Goal: Task Accomplishment & Management: Manage account settings

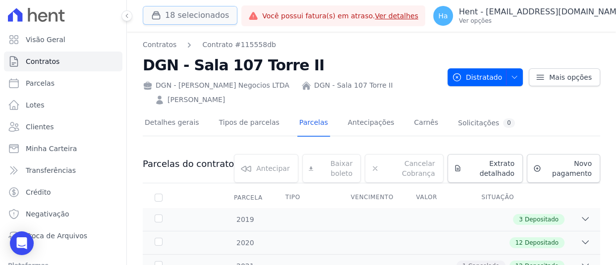
click at [210, 18] on button "18 selecionados" at bounding box center [190, 15] width 95 height 19
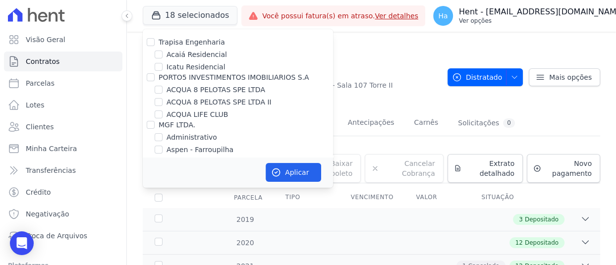
click at [581, 26] on button "Ha Hent - adriane.brito@hent.com.br Ver opções" at bounding box center [534, 16] width 219 height 28
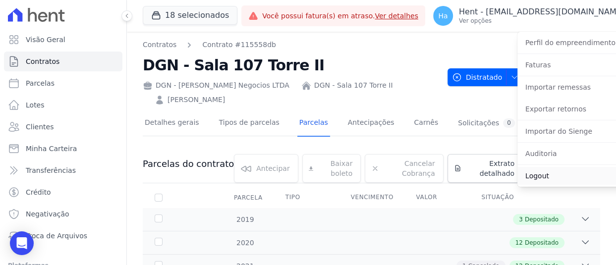
click at [520, 175] on link "Logout" at bounding box center [580, 176] width 127 height 18
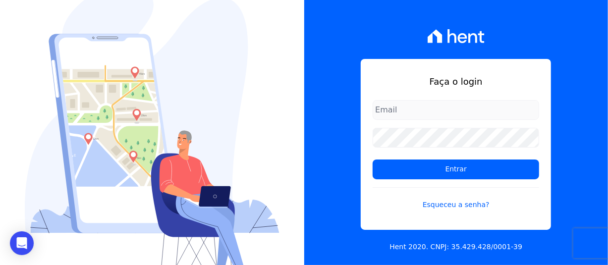
type input "adriane.brito@hent.com.br"
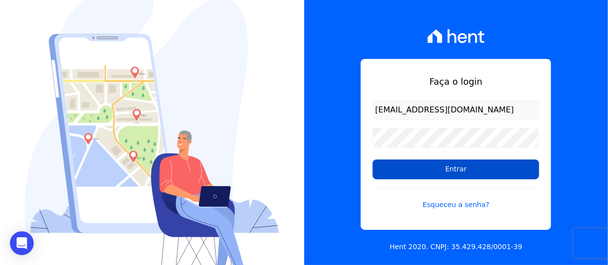
click at [445, 169] on input "Entrar" at bounding box center [456, 170] width 167 height 20
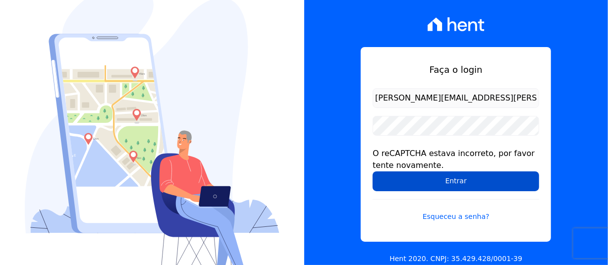
click at [444, 180] on input "Entrar" at bounding box center [456, 181] width 167 height 20
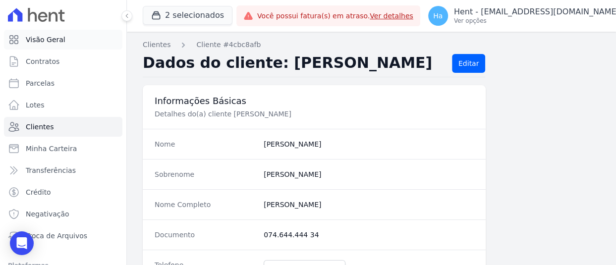
click at [64, 37] on link "Visão Geral" at bounding box center [63, 40] width 118 height 20
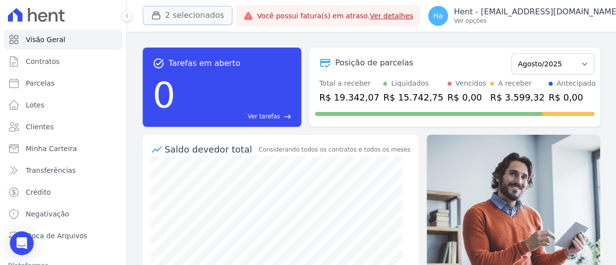
click at [192, 10] on button "2 selecionados" at bounding box center [188, 15] width 90 height 19
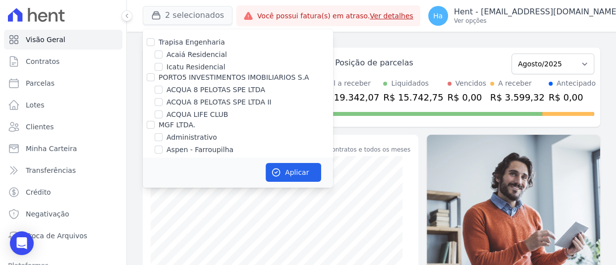
scroll to position [3133, 0]
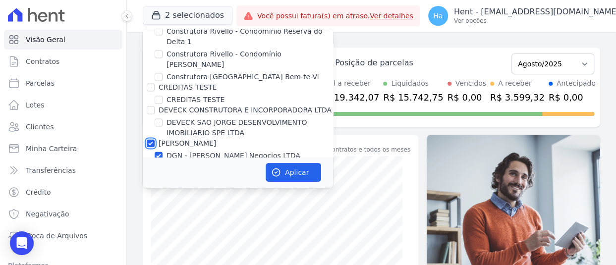
drag, startPoint x: 151, startPoint y: 81, endPoint x: 184, endPoint y: 66, distance: 36.2
click at [151, 139] on input "[PERSON_NAME]" at bounding box center [151, 143] width 8 height 8
checkbox input "false"
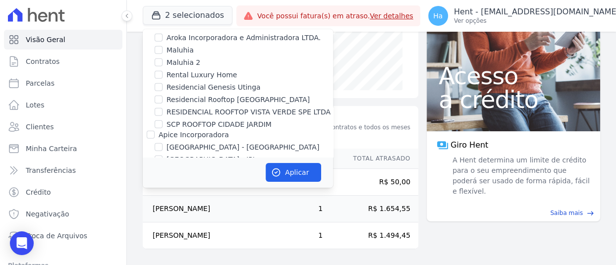
scroll to position [2530, 0]
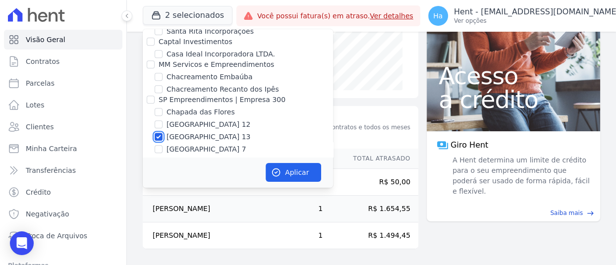
click at [157, 133] on input "[GEOGRAPHIC_DATA] 13" at bounding box center [159, 137] width 8 height 8
checkbox input "false"
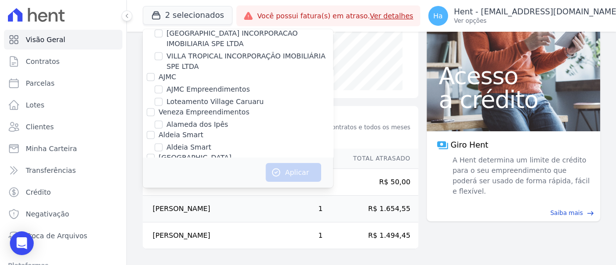
click at [143, 107] on div "Veneza Empreendimentos" at bounding box center [238, 112] width 190 height 10
click at [149, 108] on input "Veneza Empreendimentos" at bounding box center [151, 112] width 8 height 8
checkbox input "true"
click at [297, 172] on button "Aplicar" at bounding box center [294, 172] width 56 height 19
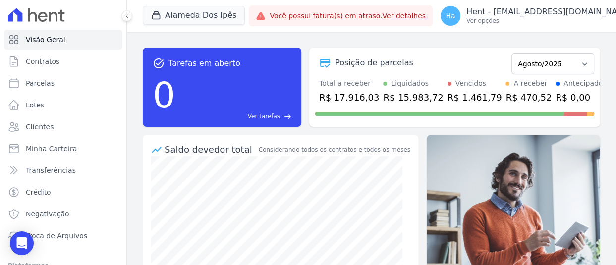
click at [258, 35] on div "task_alt Tarefas em aberto 0 Ver tarefas east Posição de parcelas Setembro/2023…" at bounding box center [371, 148] width 489 height 233
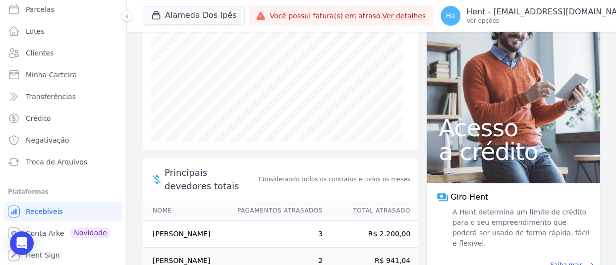
scroll to position [74, 0]
